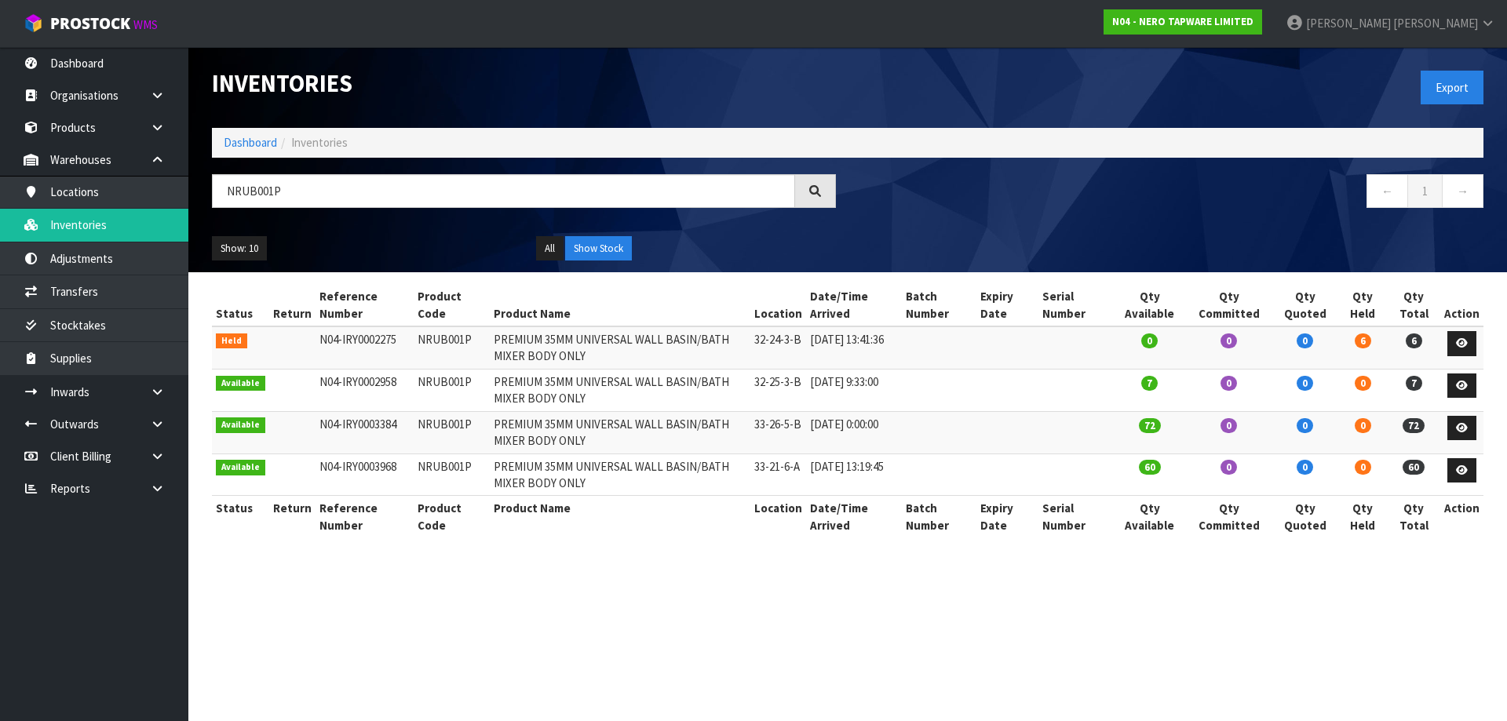
type input "NRUB001P"
click at [158, 396] on icon at bounding box center [157, 392] width 15 height 12
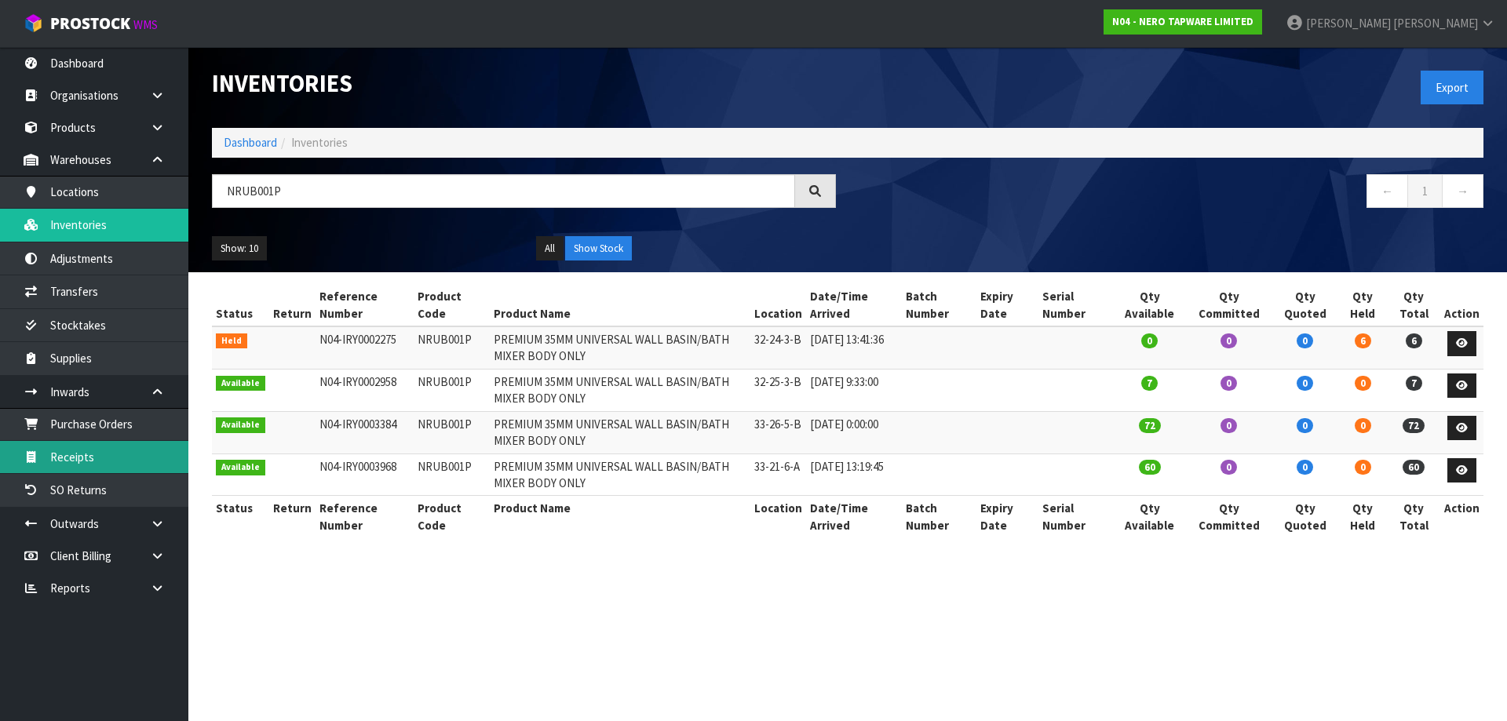
click at [111, 465] on link "Receipts" at bounding box center [94, 457] width 188 height 32
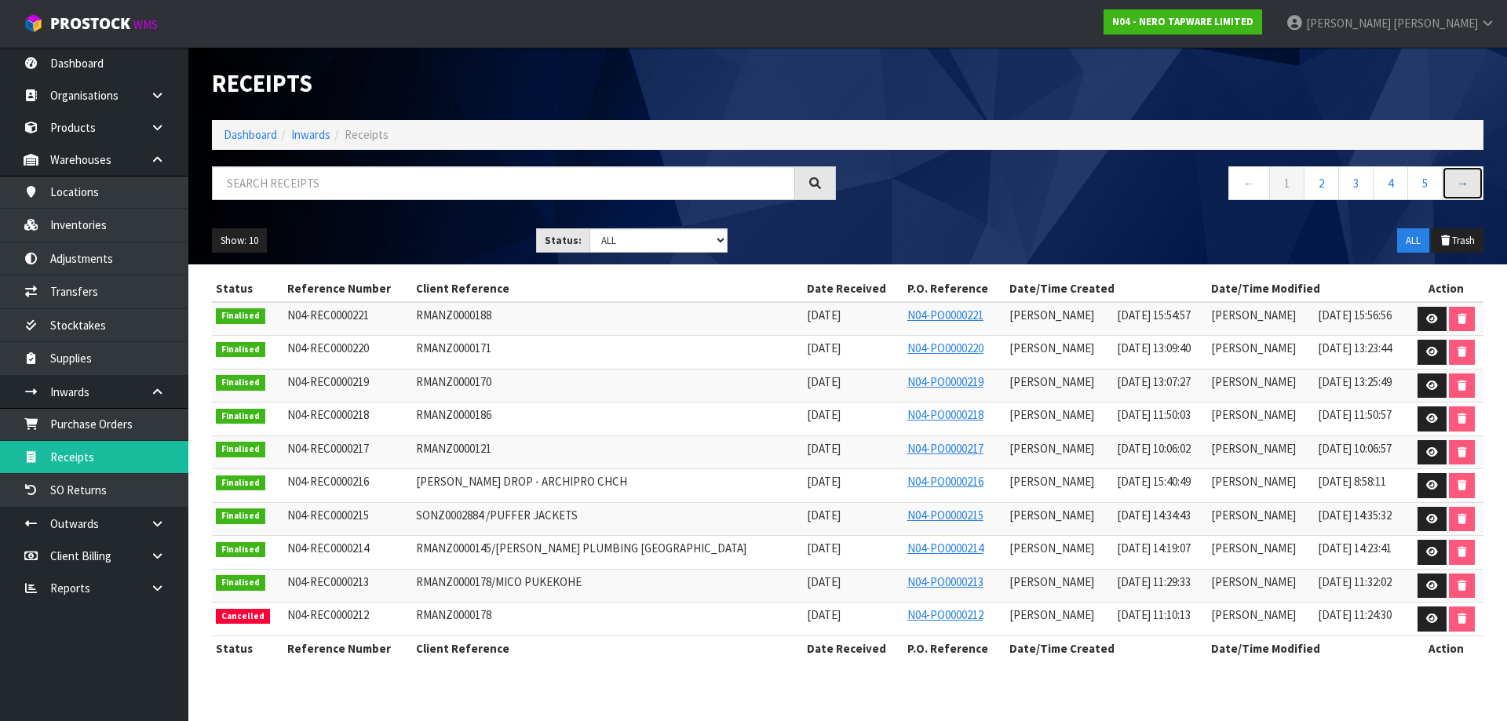
click at [1468, 170] on link "→" at bounding box center [1463, 183] width 42 height 34
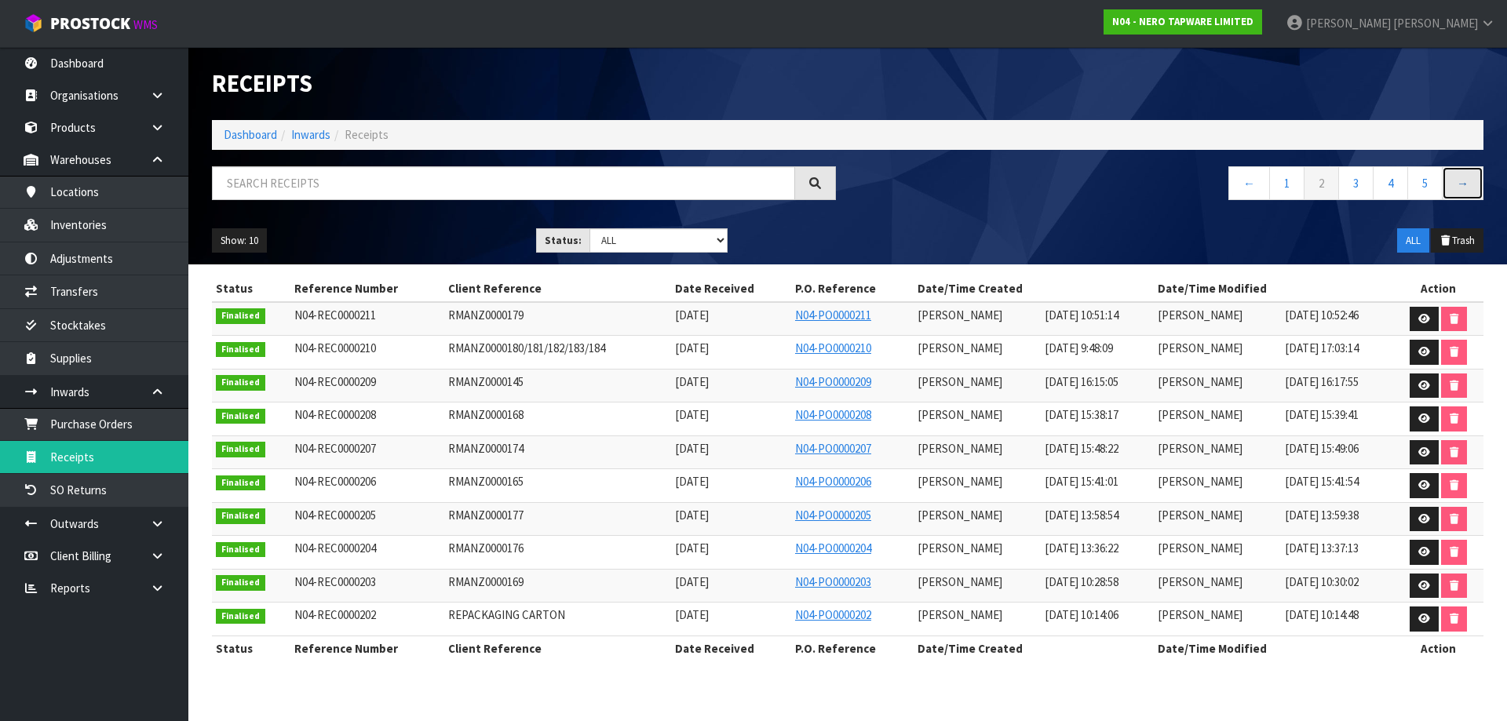
click at [1480, 188] on link "→" at bounding box center [1463, 183] width 42 height 34
click at [1418, 522] on link at bounding box center [1424, 519] width 29 height 25
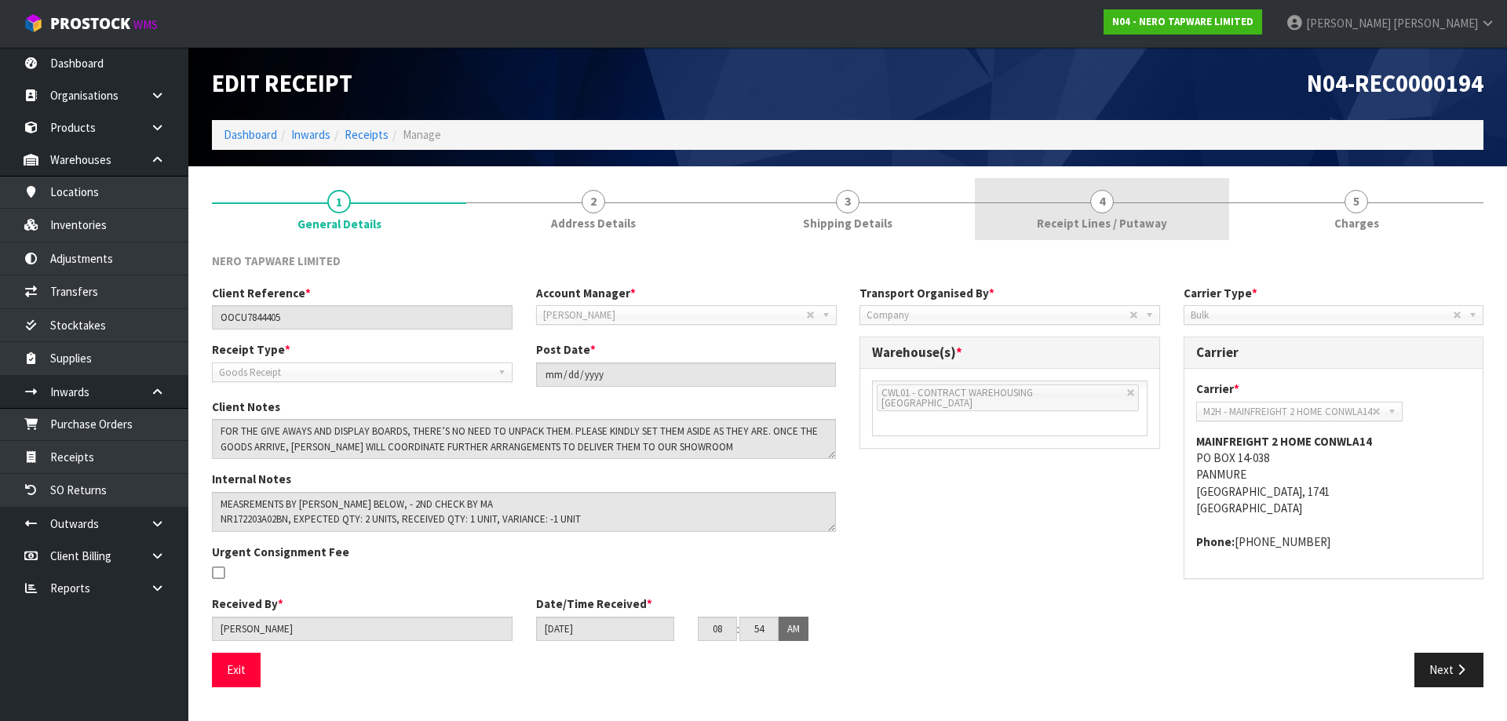
click at [1133, 190] on link "4 Receipt Lines / Putaway" at bounding box center [1102, 209] width 254 height 62
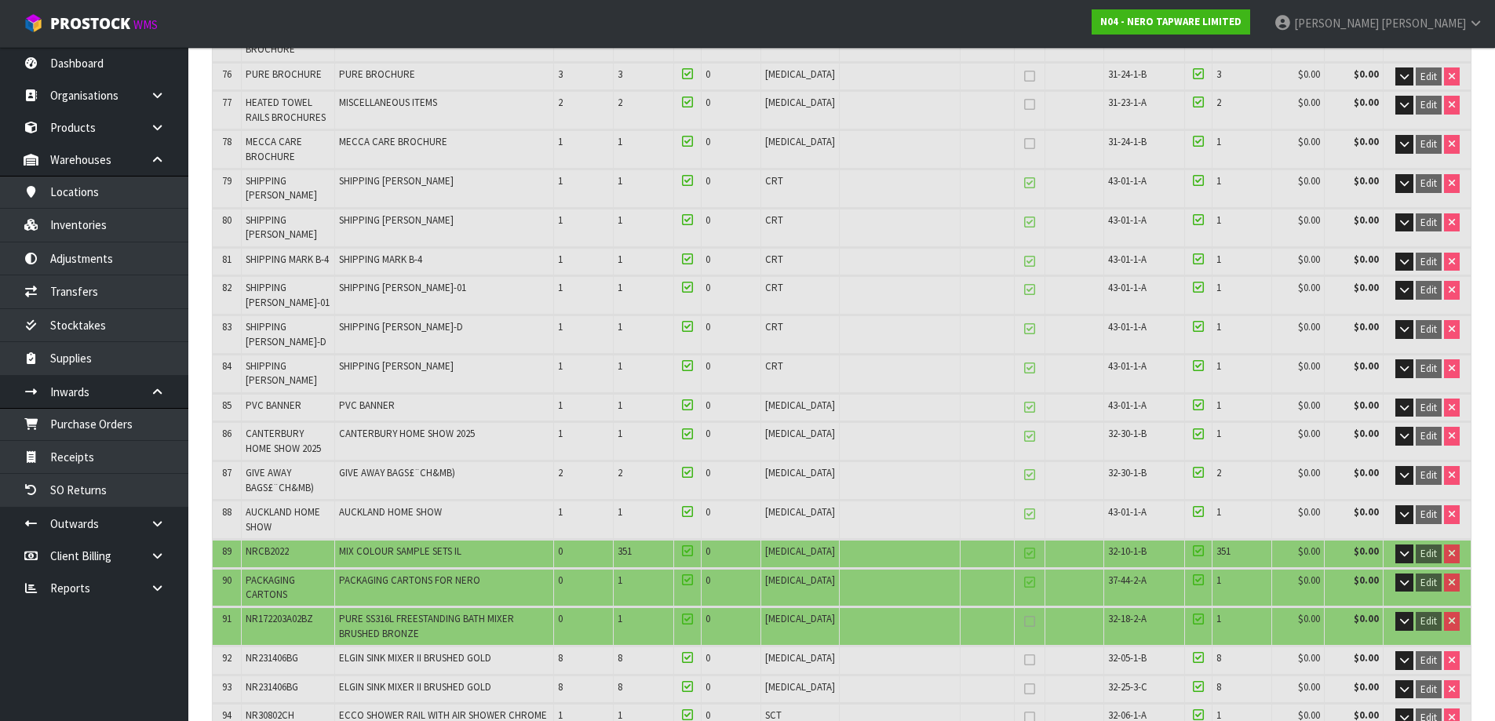
scroll to position [2826, 0]
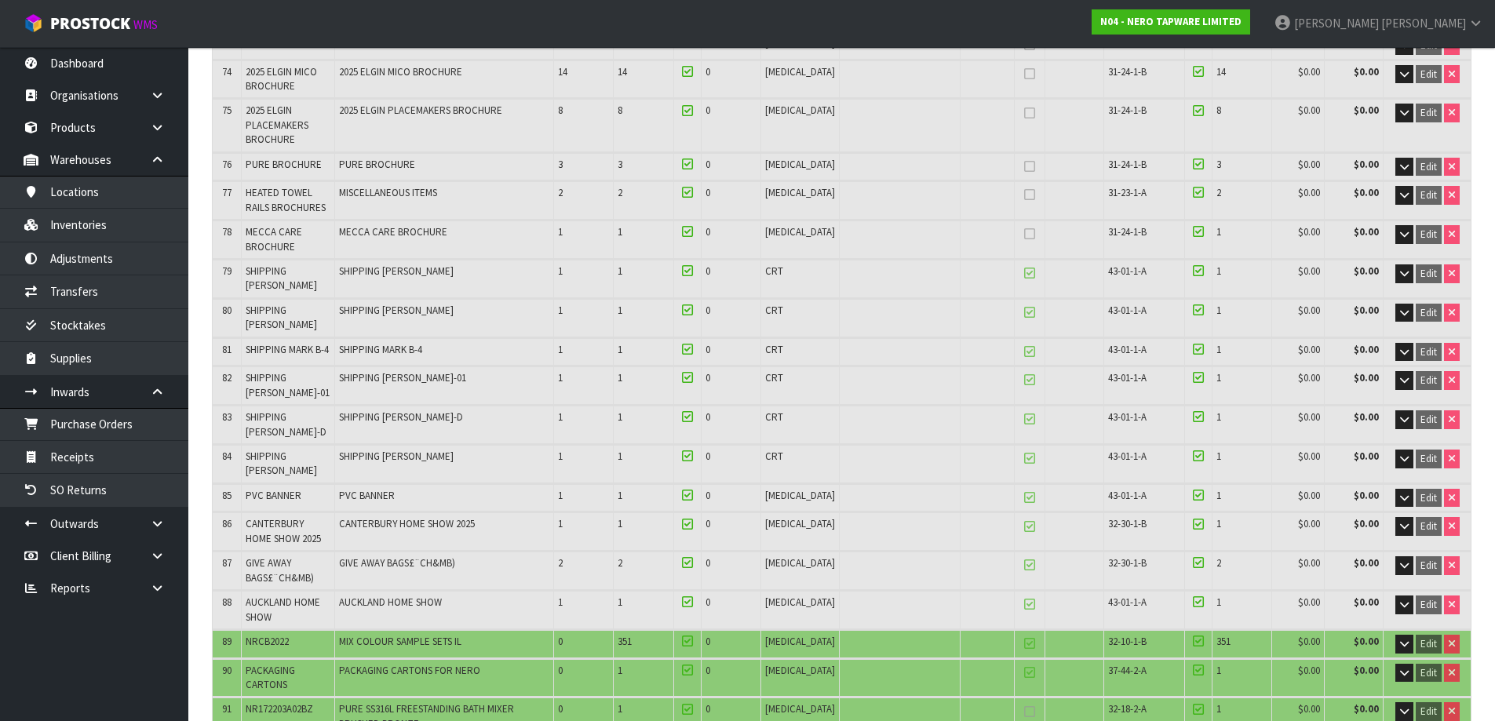
click at [289, 292] on span "SHIPPING [PERSON_NAME]" at bounding box center [281, 278] width 71 height 27
copy tr "SHIPPING [PERSON_NAME]"
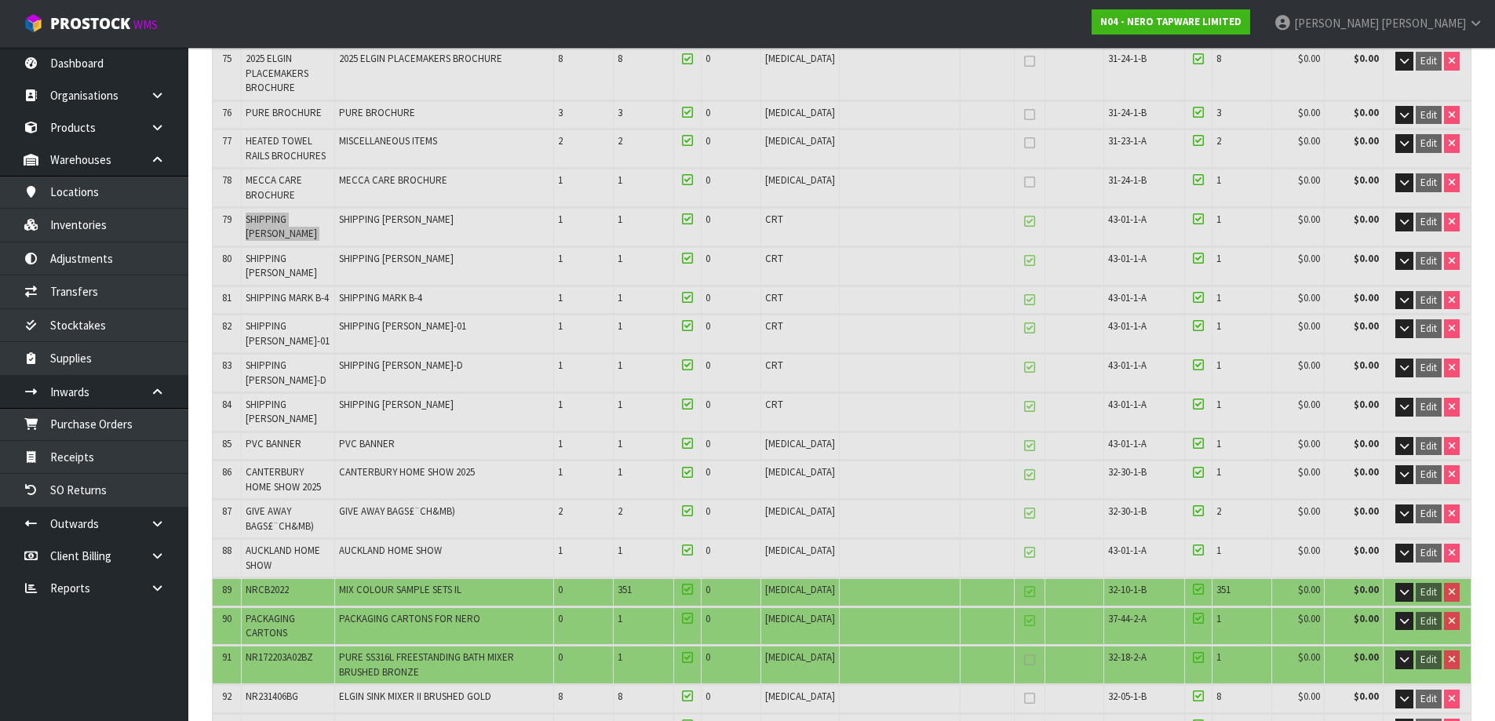
scroll to position [2904, 0]
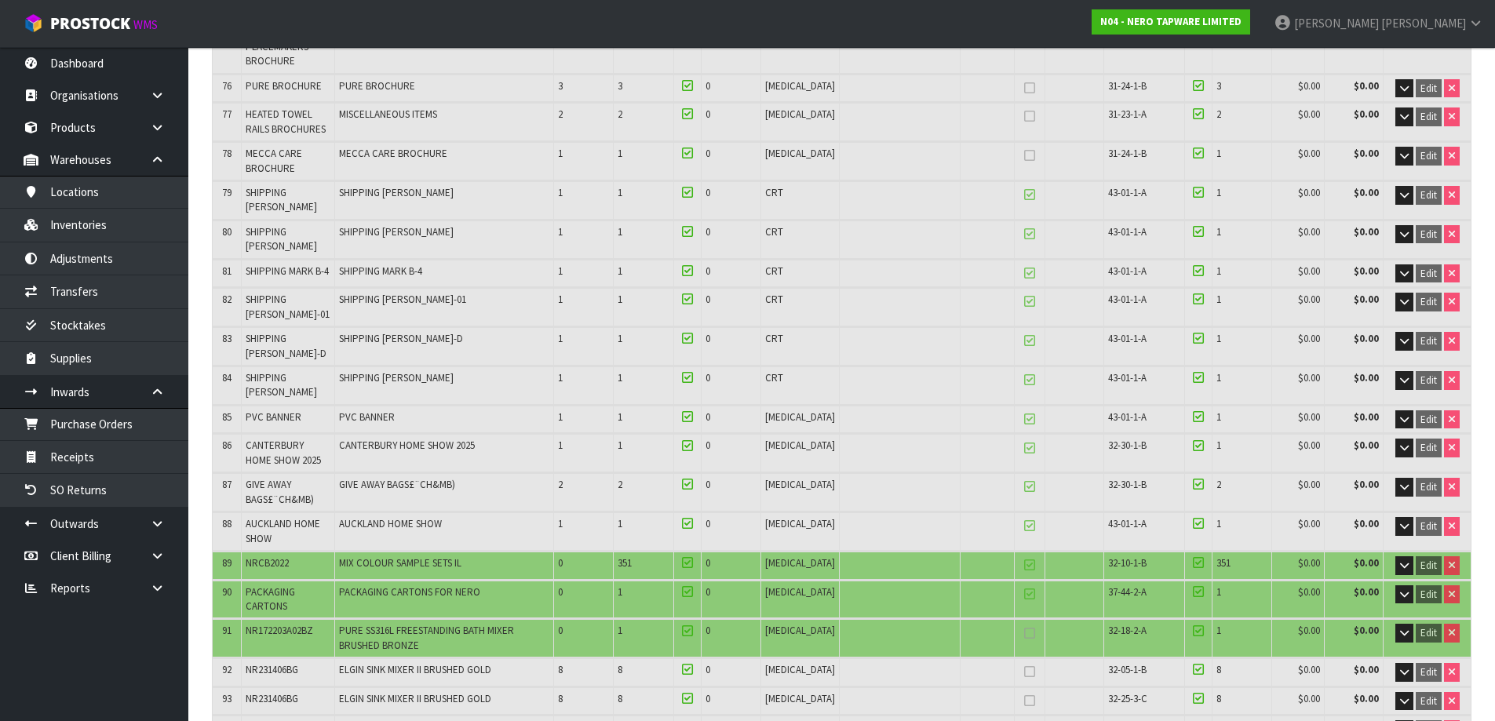
click at [275, 505] on span "GIVE AWAY BAGS£¨CH&MB)" at bounding box center [280, 491] width 68 height 27
copy tr "GIVE AWAY BAGS£¨CH&MB)"
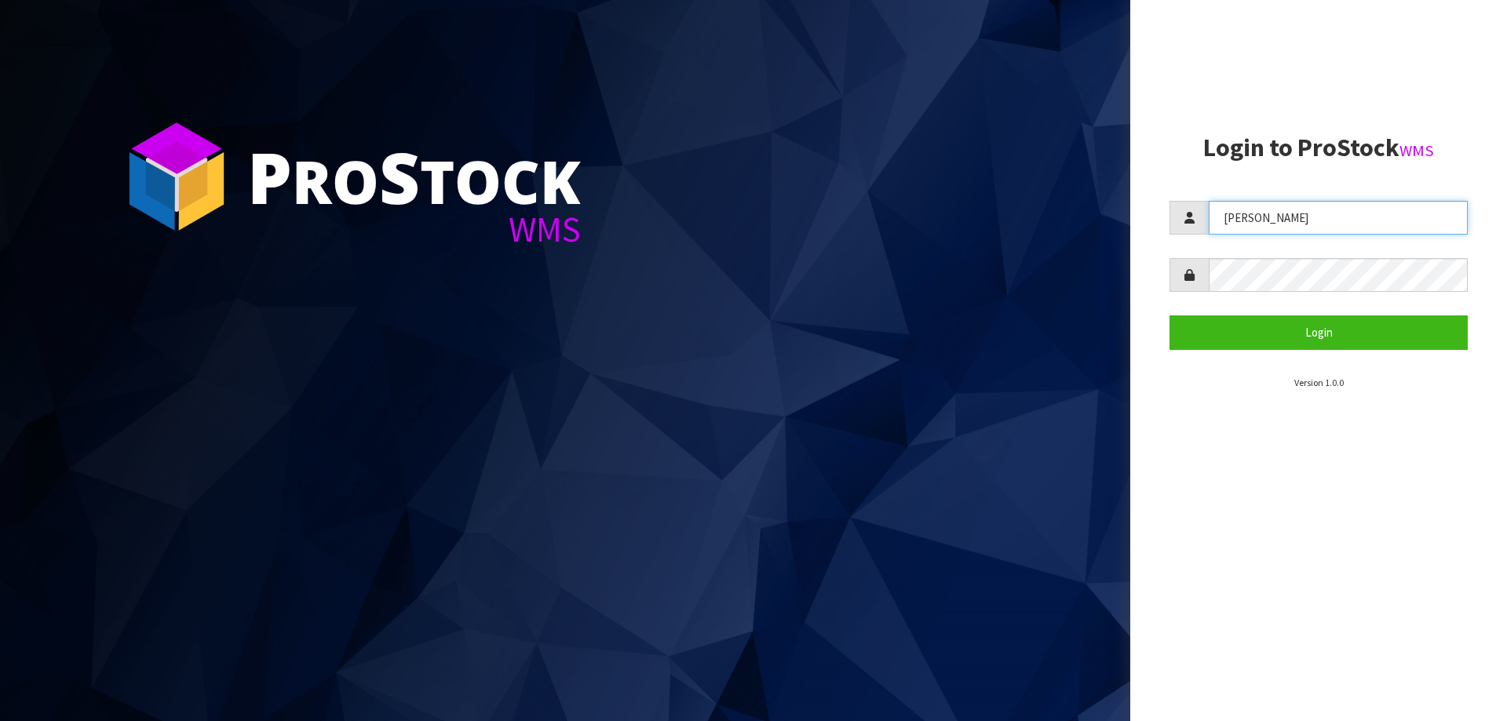
click at [1323, 230] on input "[PERSON_NAME]" at bounding box center [1338, 218] width 259 height 34
click at [1326, 226] on input "KARLENE" at bounding box center [1338, 218] width 259 height 34
type input "Mana"
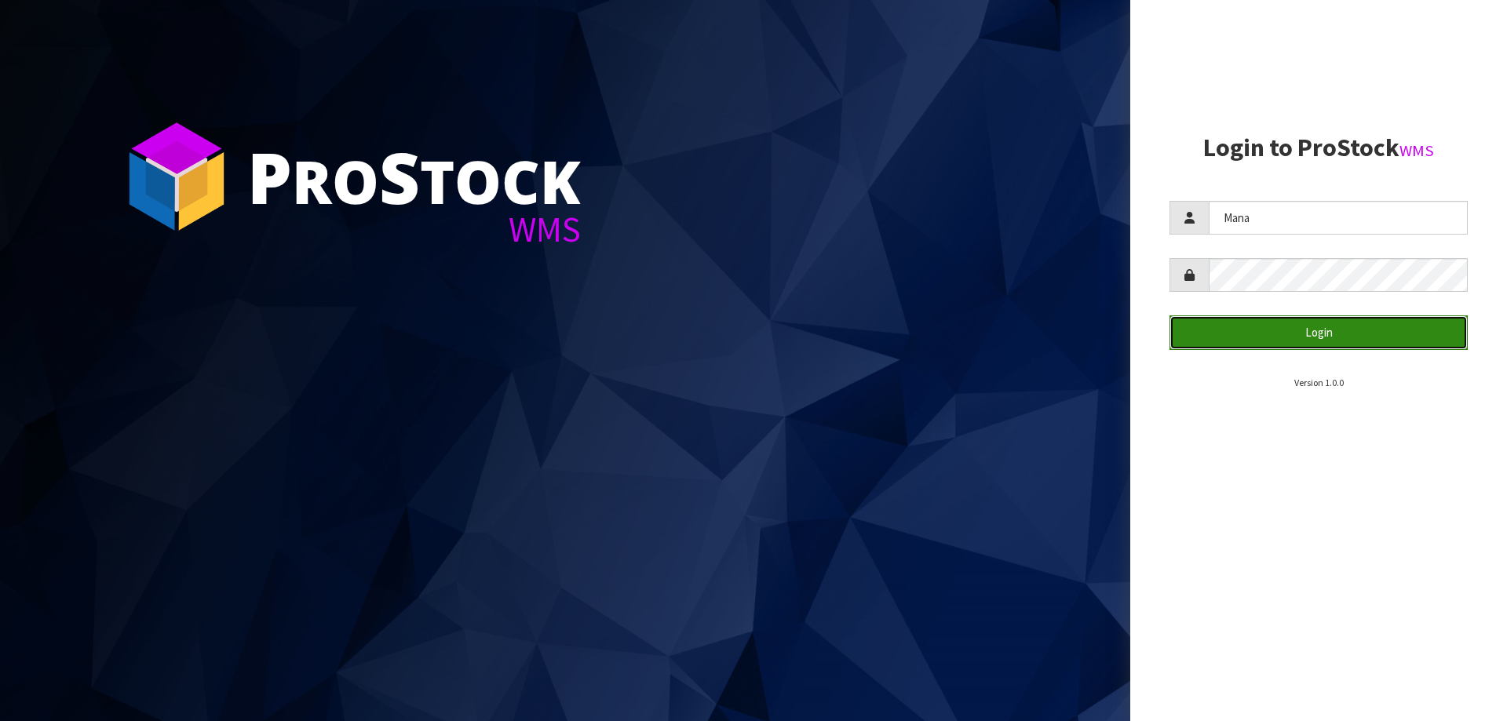
click at [1257, 327] on button "Login" at bounding box center [1319, 333] width 298 height 34
